Goal: Task Accomplishment & Management: Manage account settings

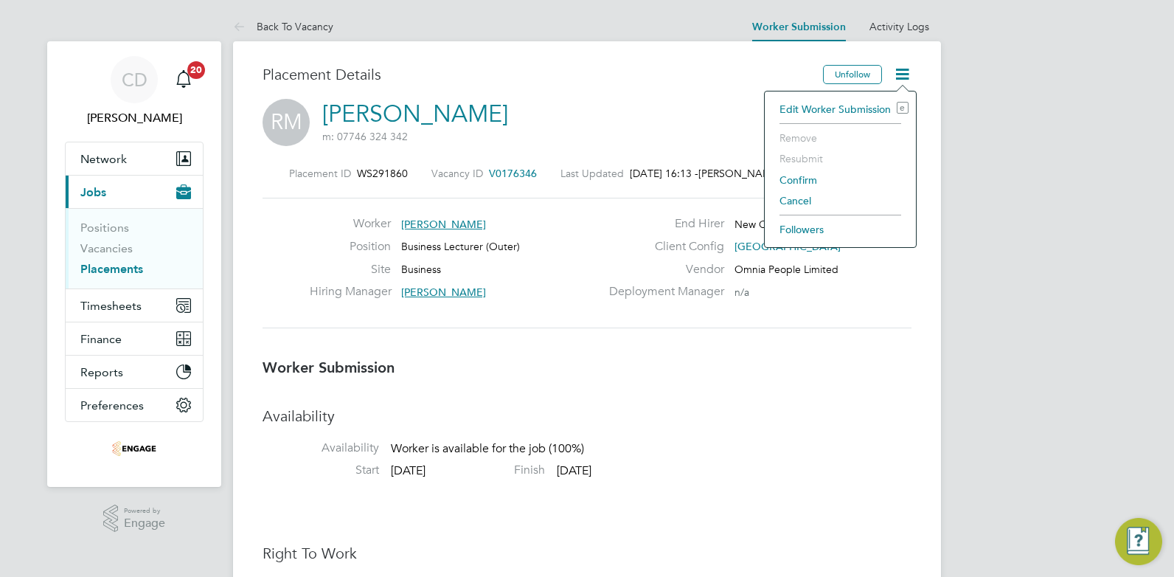
click at [799, 180] on li "Confirm" at bounding box center [840, 180] width 136 height 21
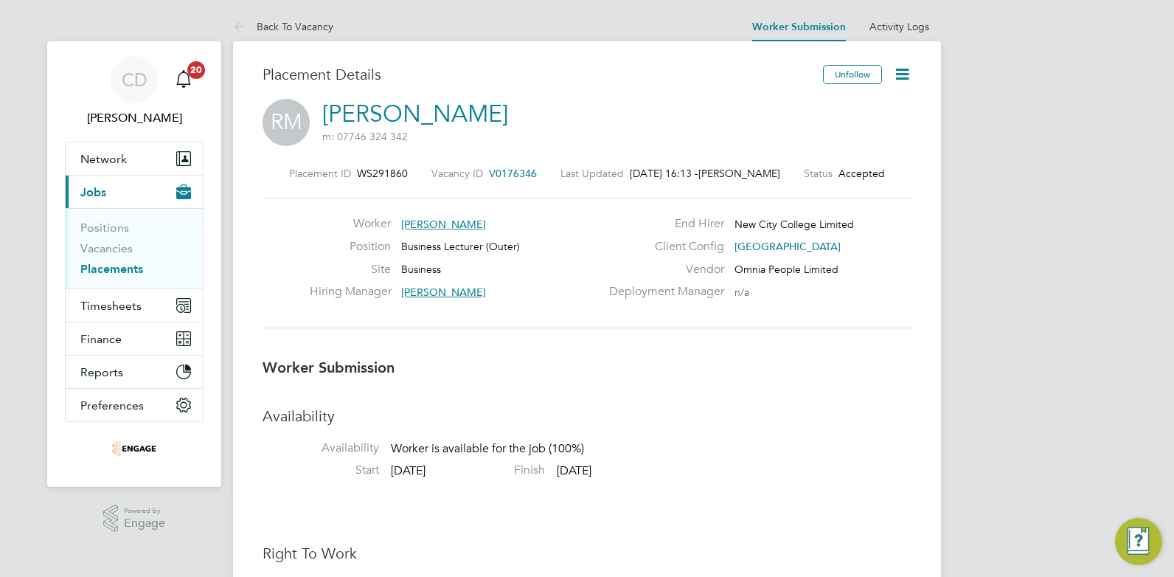
click at [898, 74] on icon at bounding box center [902, 74] width 18 height 18
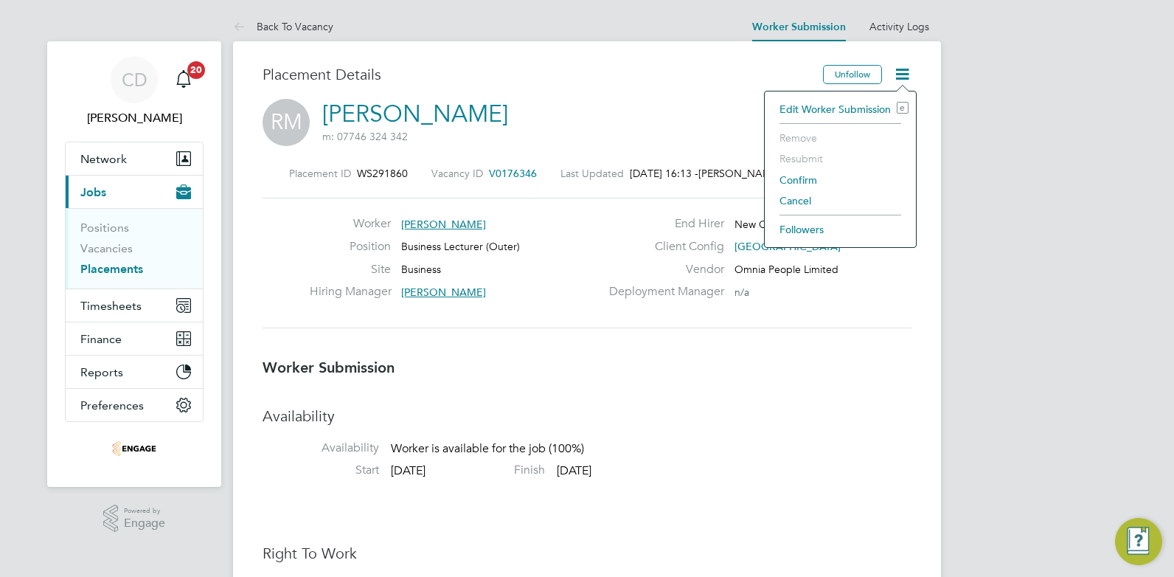
click at [792, 179] on li "Confirm" at bounding box center [840, 180] width 136 height 21
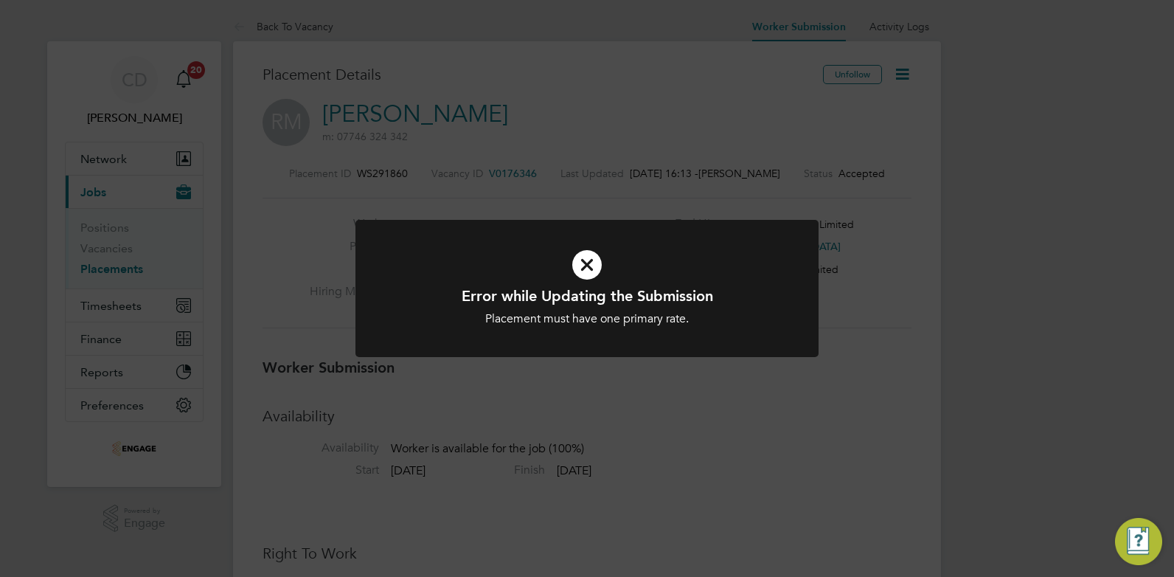
click at [588, 263] on icon at bounding box center [587, 265] width 384 height 58
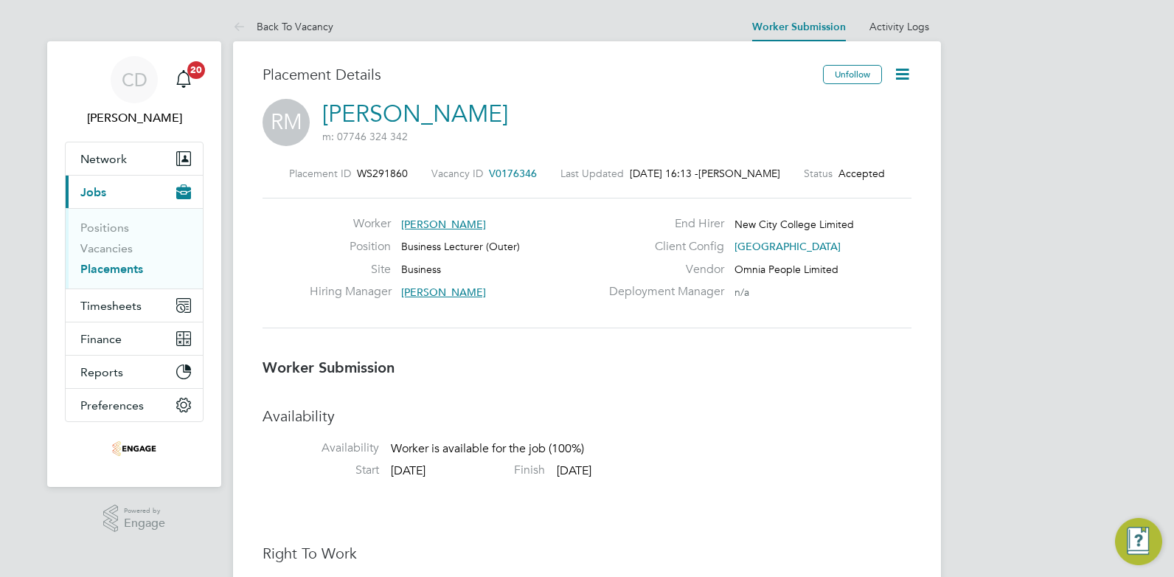
click at [122, 250] on link "Vacancies" at bounding box center [106, 248] width 52 height 14
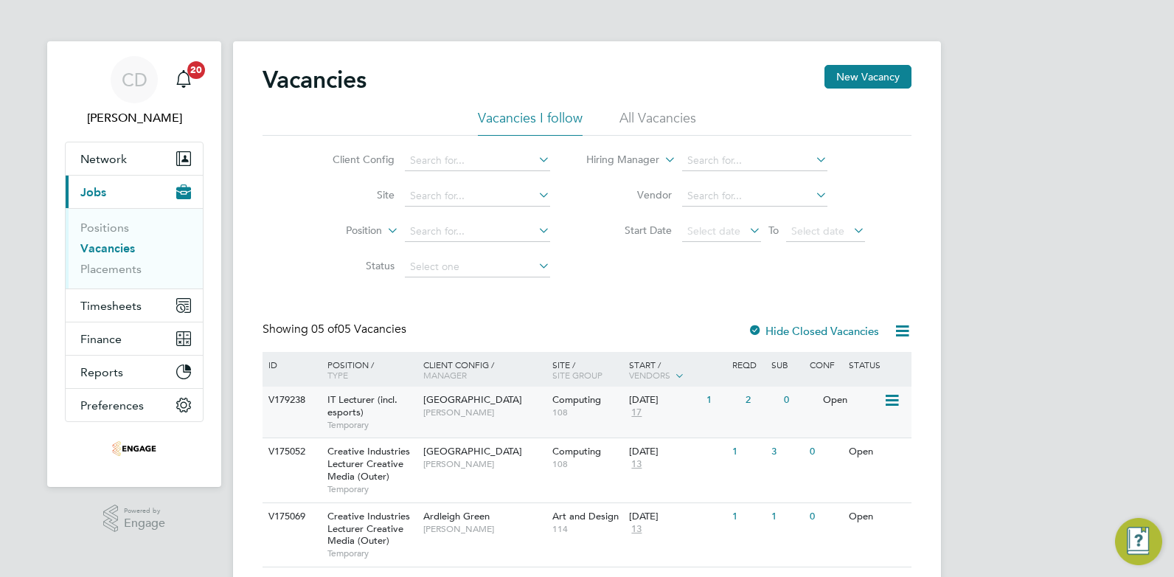
click at [468, 407] on span "[PERSON_NAME]" at bounding box center [484, 412] width 122 height 12
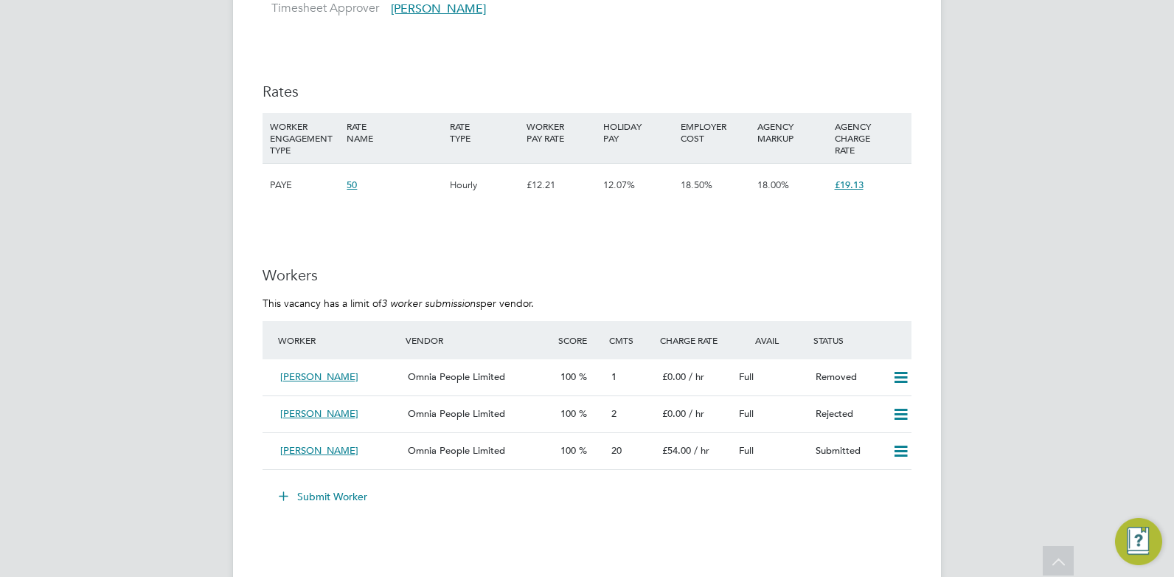
scroll to position [885, 0]
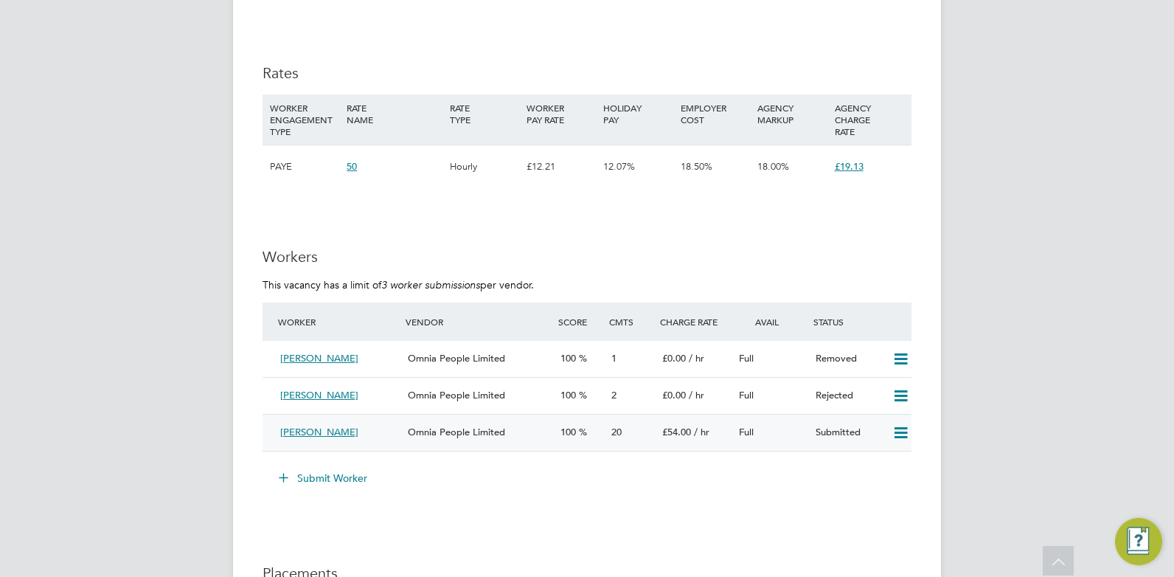
click at [367, 434] on div "[PERSON_NAME]" at bounding box center [338, 432] width 128 height 24
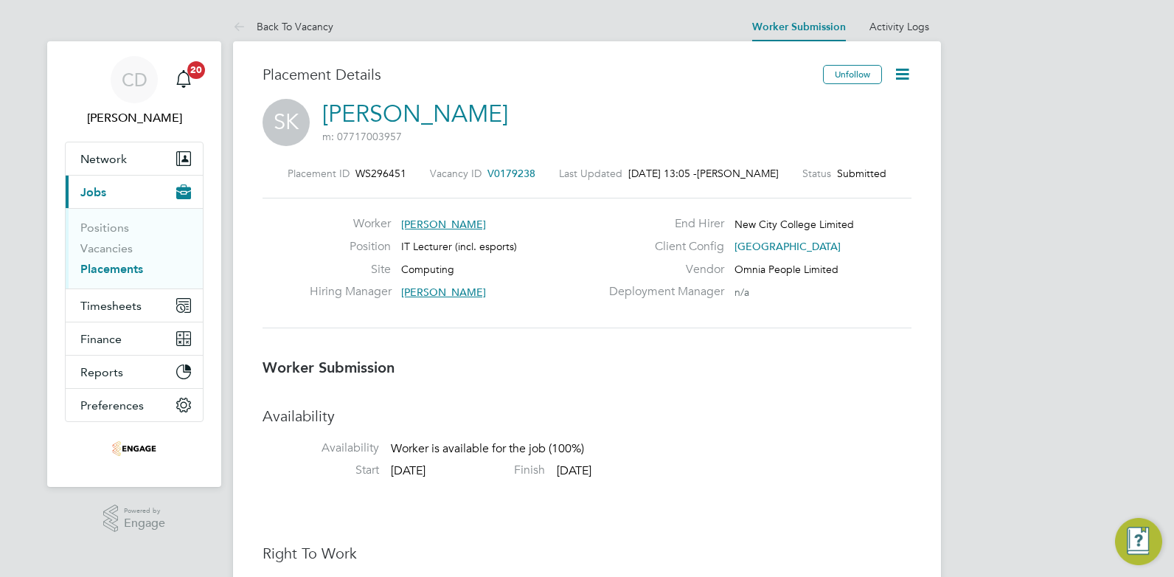
click at [910, 73] on icon at bounding box center [902, 74] width 18 height 18
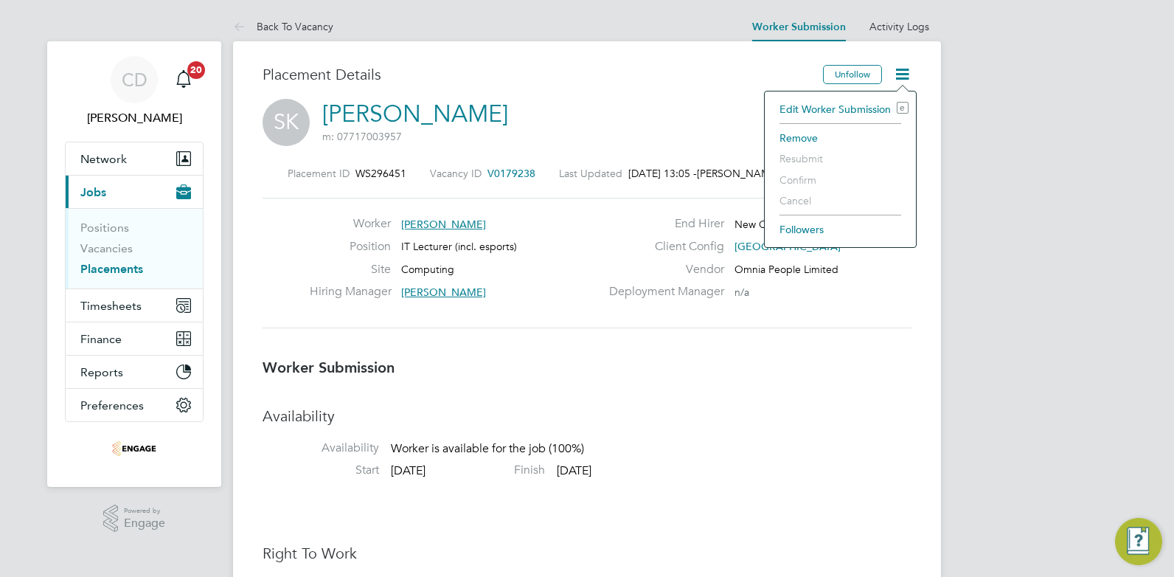
click at [820, 111] on li "Edit Worker Submission e" at bounding box center [840, 109] width 136 height 21
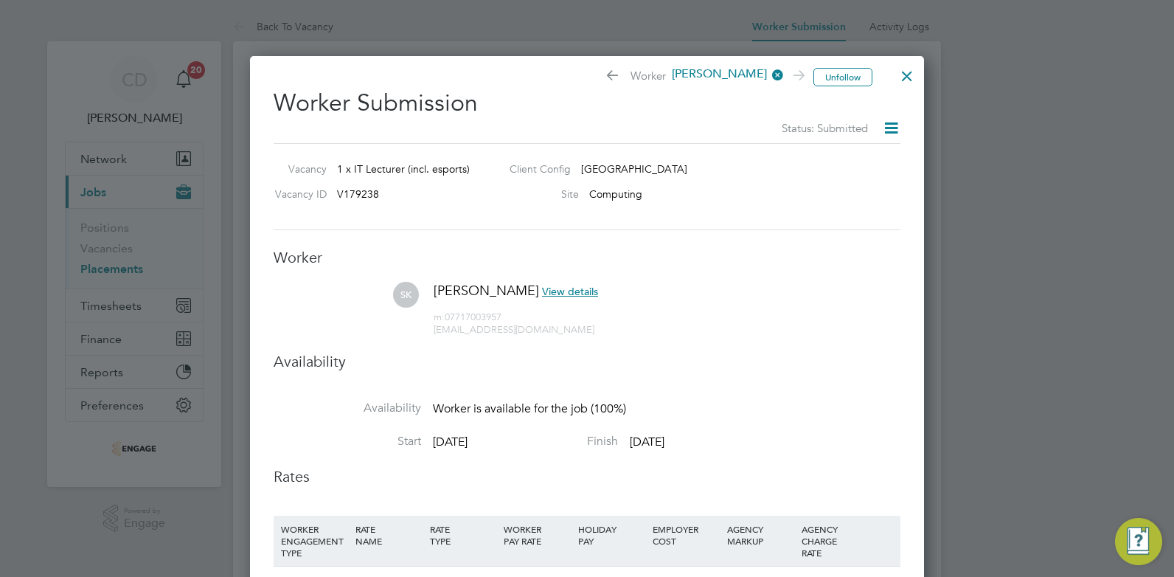
click at [906, 72] on div at bounding box center [907, 72] width 27 height 27
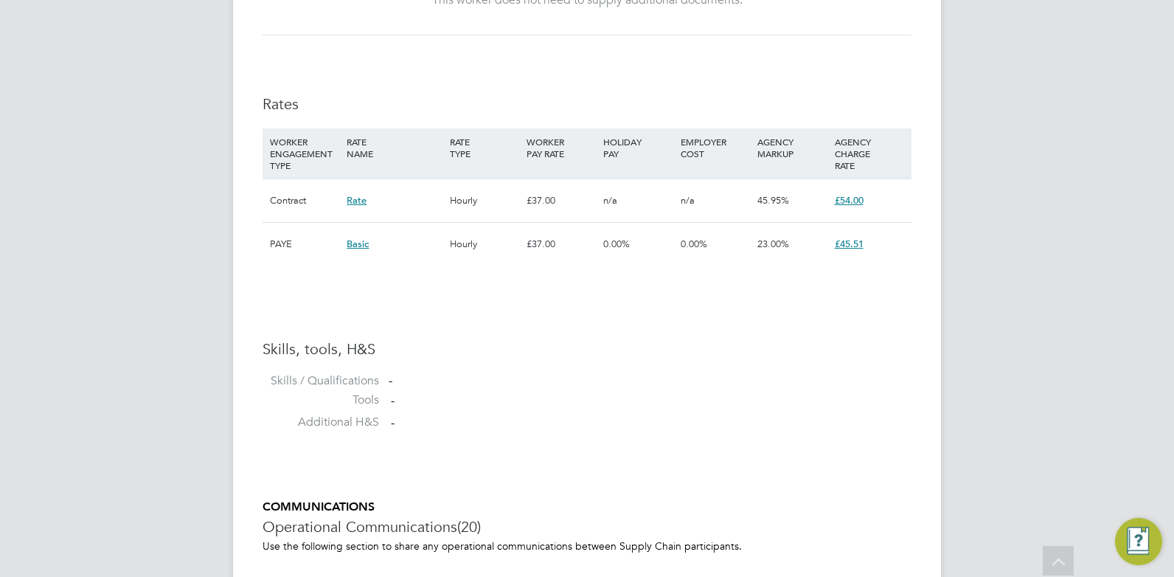
scroll to position [1033, 0]
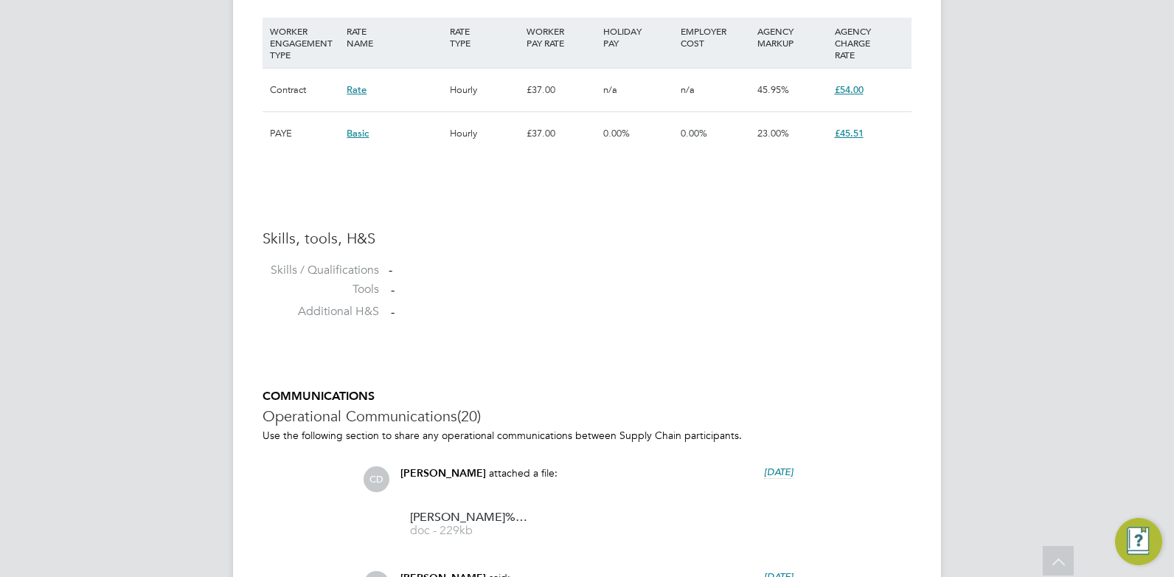
click at [354, 91] on span "Rate" at bounding box center [357, 89] width 20 height 13
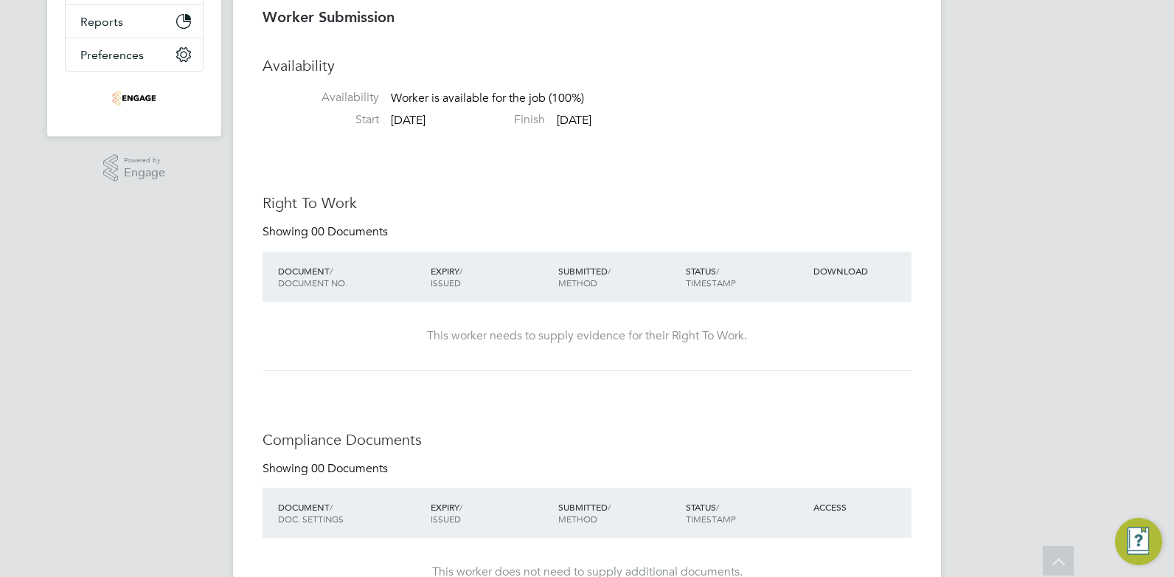
scroll to position [0, 0]
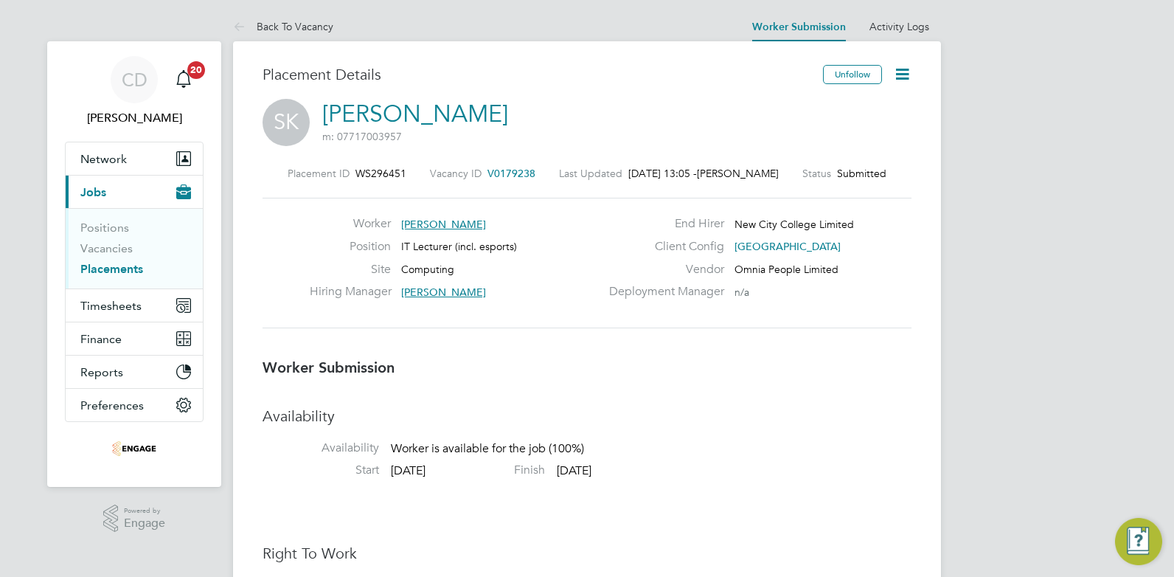
click at [901, 71] on icon at bounding box center [902, 74] width 18 height 18
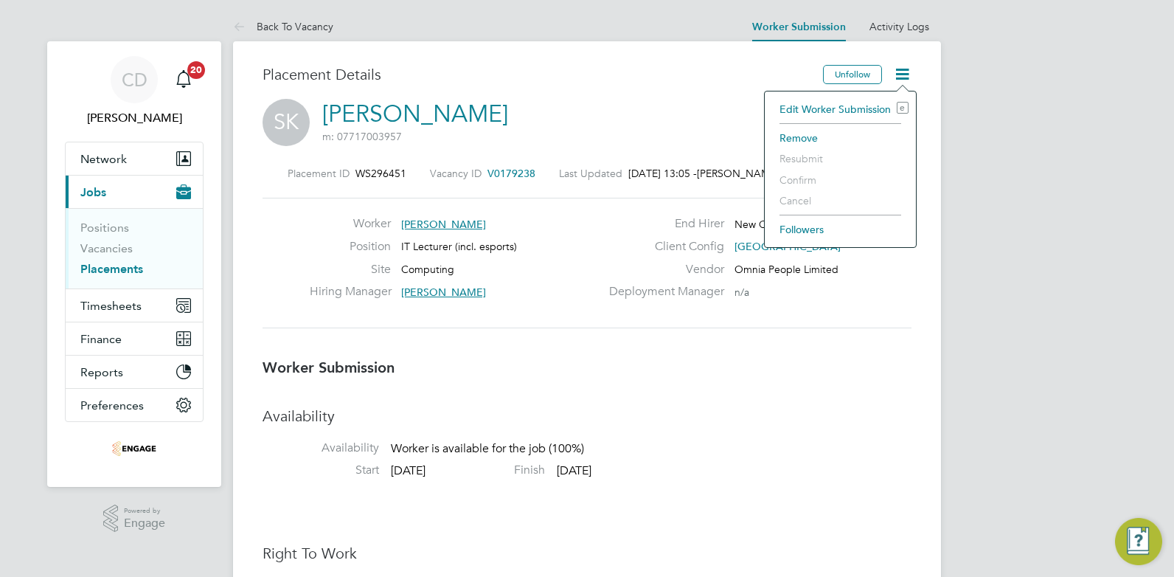
click at [844, 108] on li "Edit Worker Submission e" at bounding box center [840, 109] width 136 height 21
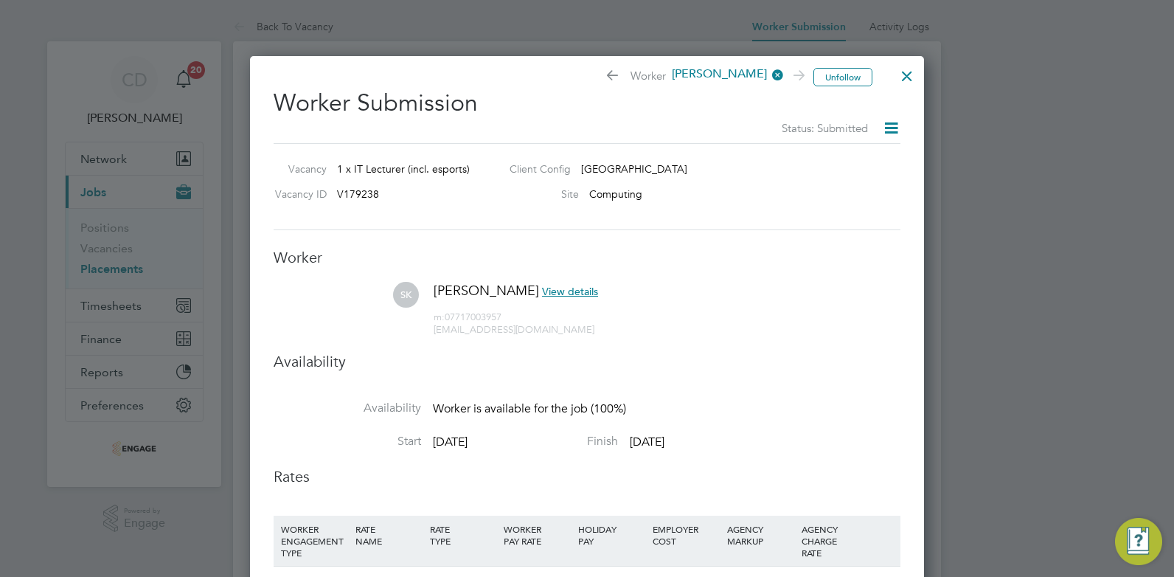
click at [901, 76] on div at bounding box center [907, 72] width 27 height 27
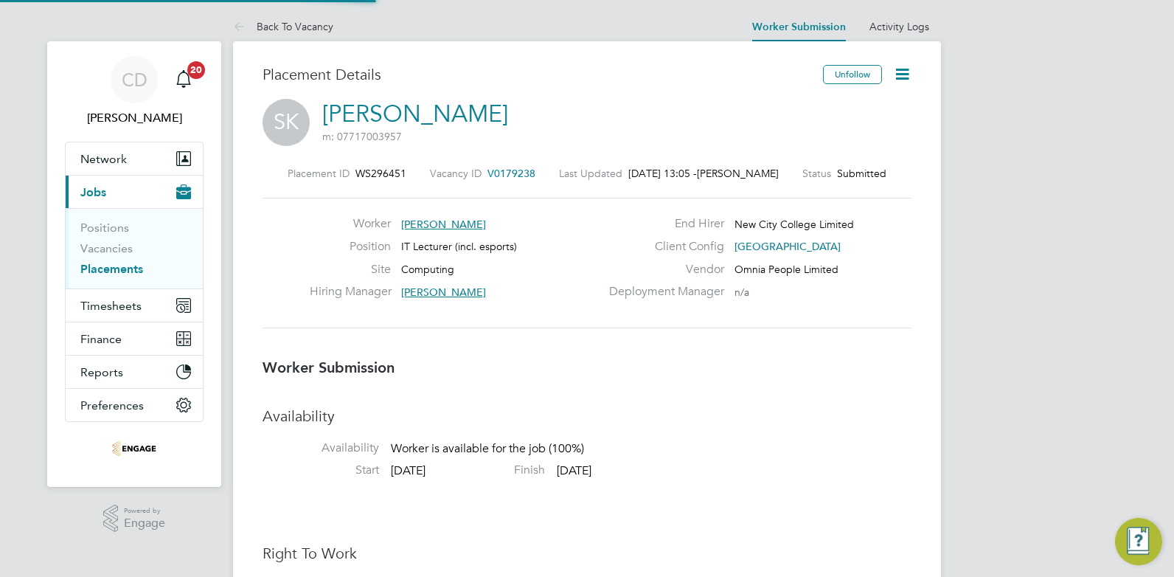
scroll to position [44, 103]
click at [704, 375] on h3 "Worker Submission" at bounding box center [587, 367] width 649 height 19
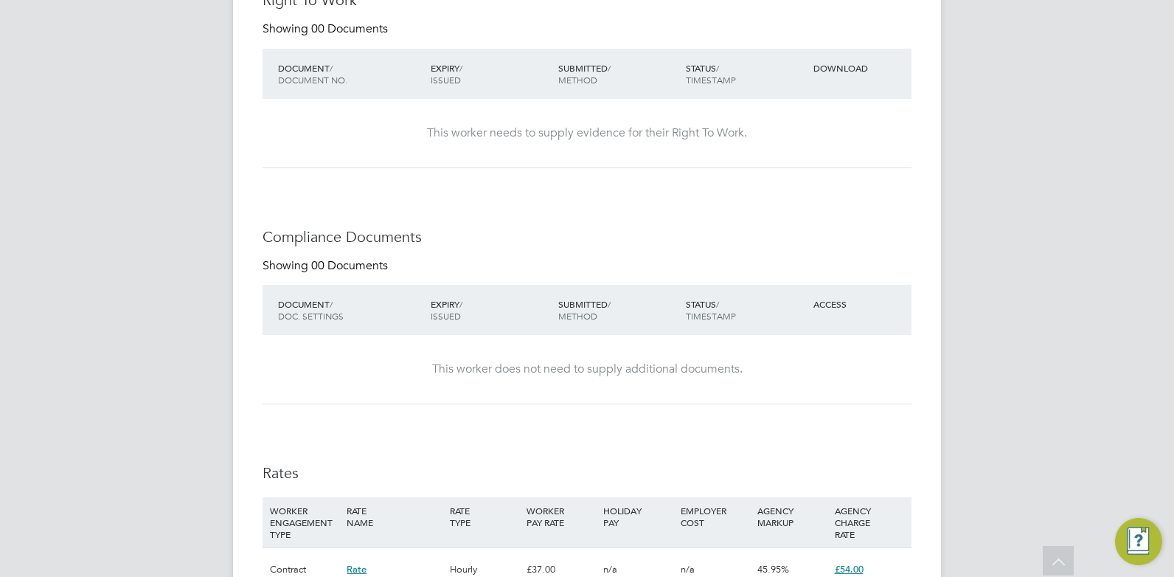
scroll to position [811, 0]
